Goal: Obtain resource: Obtain resource

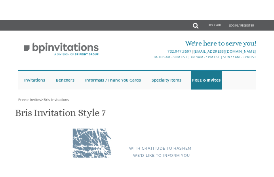
scroll to position [155, 0]
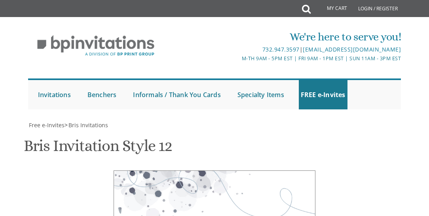
scroll to position [362, 0]
type textarea "With gratitude to Hashem We would like to inform you of the bris of our dear son"
drag, startPoint x: 176, startPoint y: 149, endPoint x: 146, endPoint y: 149, distance: 30.9
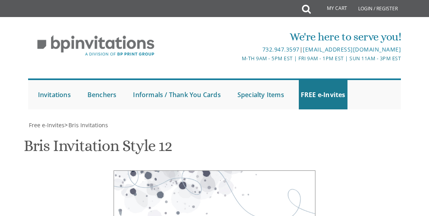
scroll to position [113, 0]
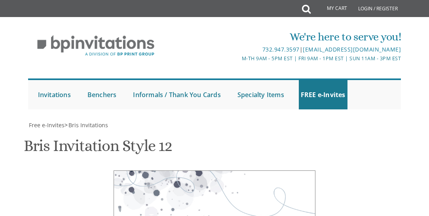
drag, startPoint x: 185, startPoint y: 117, endPoint x: 155, endPoint y: 115, distance: 30.1
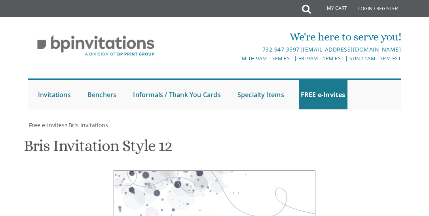
type textarea "With gratitude to Hashem We would like to inform you of the bris of our dear son"
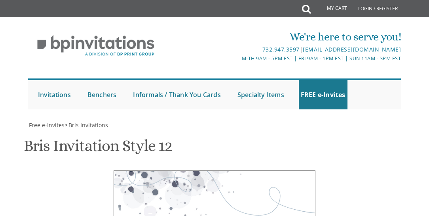
scroll to position [407, 0]
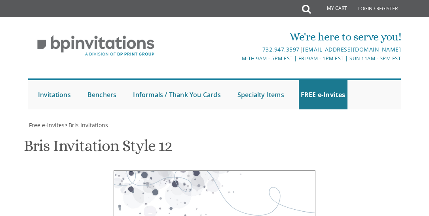
paste textarea "ד' אלול"
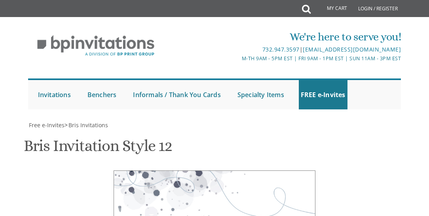
scroll to position [205, 0]
copy div "•"
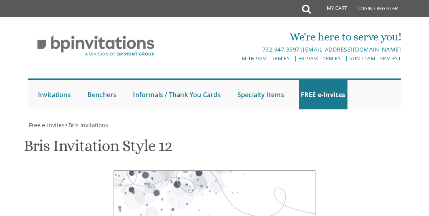
paste textarea "•"
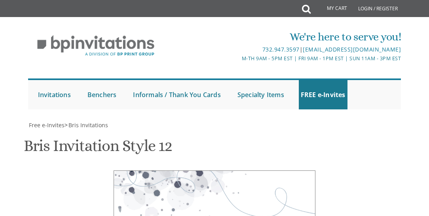
drag, startPoint x: 174, startPoint y: 100, endPoint x: 156, endPoint y: 100, distance: 18.2
paste textarea "ד' אלול"
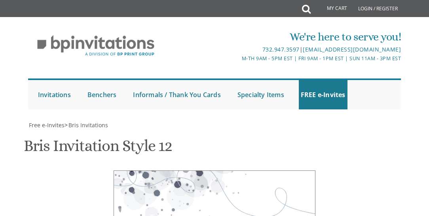
scroll to position [184, 0]
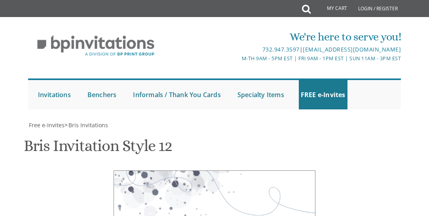
drag, startPoint x: 188, startPoint y: 91, endPoint x: 161, endPoint y: 87, distance: 27.2
paste textarea "ד' אלול"
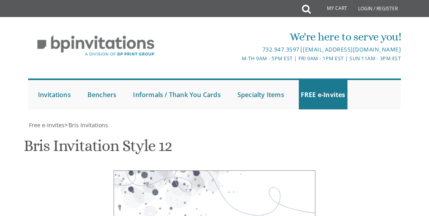
drag, startPoint x: 184, startPoint y: 178, endPoint x: 160, endPoint y: 178, distance: 24.5
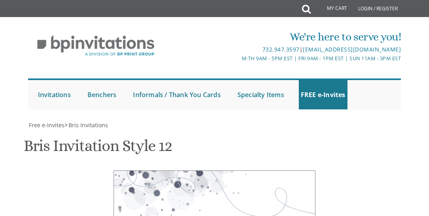
paste textarea "ד' אלול"
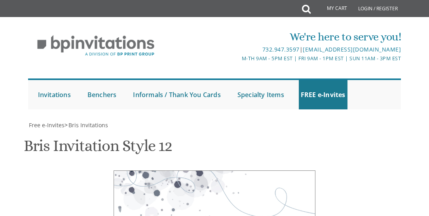
drag, startPoint x: 172, startPoint y: 143, endPoint x: 161, endPoint y: 143, distance: 11.1
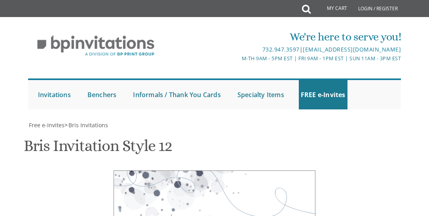
paste textarea "לפ' שופטים"
type textarea "Thursday, August 28th ד' אלול לפ' שופטים Shacharis at 8:00 • Bris at 8:45 Bais …"
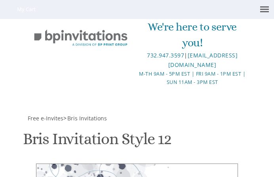
scroll to position [538, 0]
drag, startPoint x: 87, startPoint y: 91, endPoint x: 42, endPoint y: 75, distance: 48.8
drag, startPoint x: 91, startPoint y: 89, endPoint x: 29, endPoint y: 70, distance: 64.4
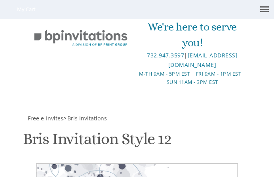
drag, startPoint x: 111, startPoint y: 89, endPoint x: 107, endPoint y: 89, distance: 4.4
drag, startPoint x: 88, startPoint y: 90, endPoint x: 37, endPoint y: 76, distance: 53.4
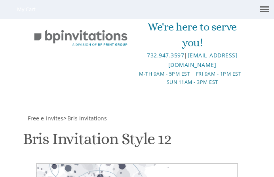
drag, startPoint x: 89, startPoint y: 87, endPoint x: 114, endPoint y: 73, distance: 29.0
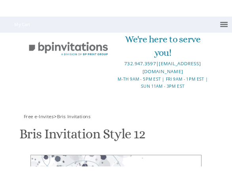
scroll to position [539, 0]
